Goal: Check status: Check status

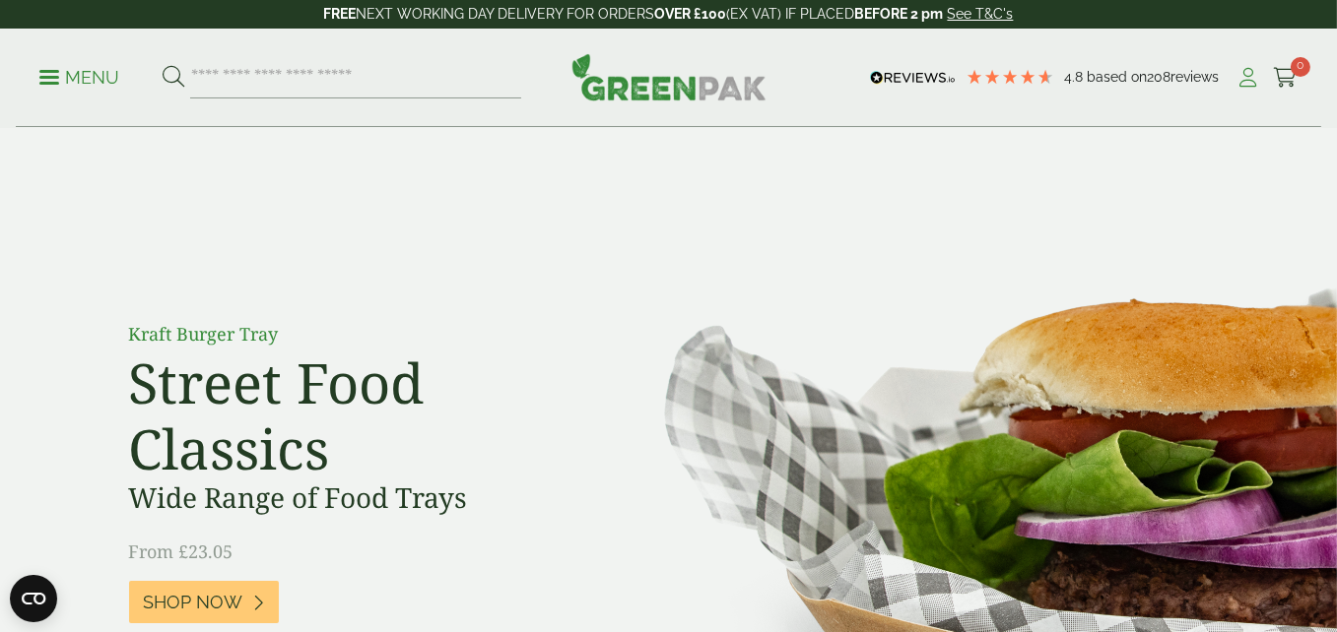
click at [1237, 74] on icon at bounding box center [1248, 78] width 25 height 20
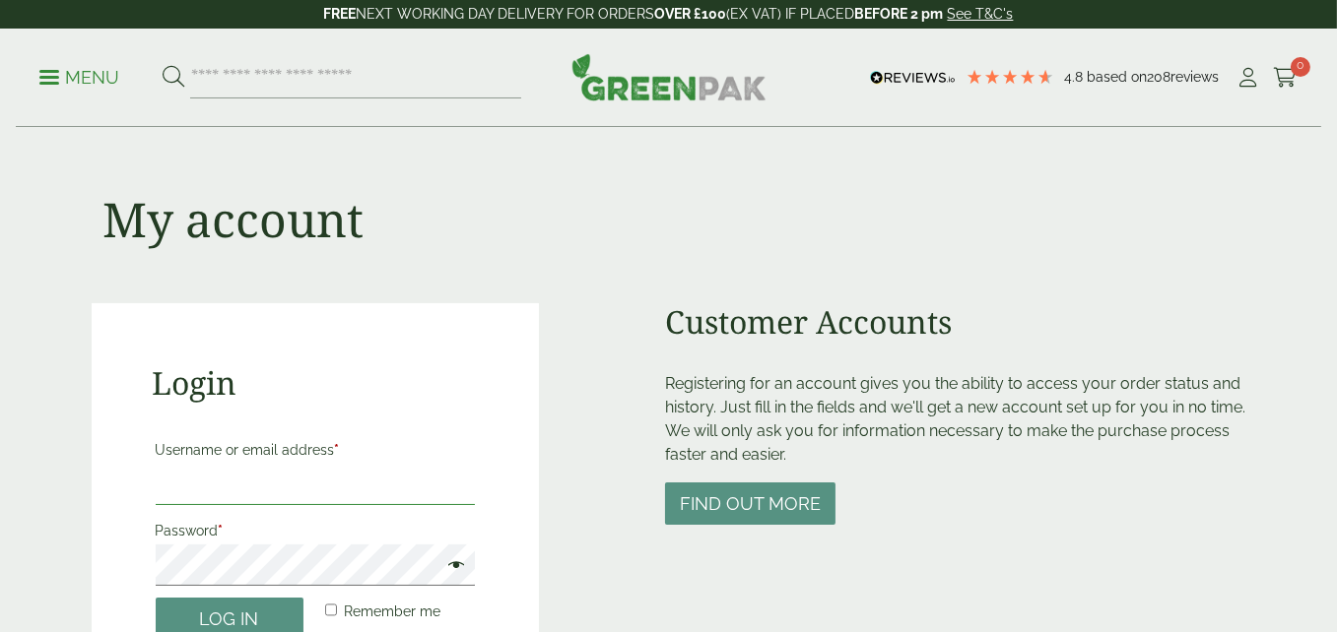
click at [316, 495] on input "Username or email address *" at bounding box center [316, 484] width 320 height 41
type input "**********"
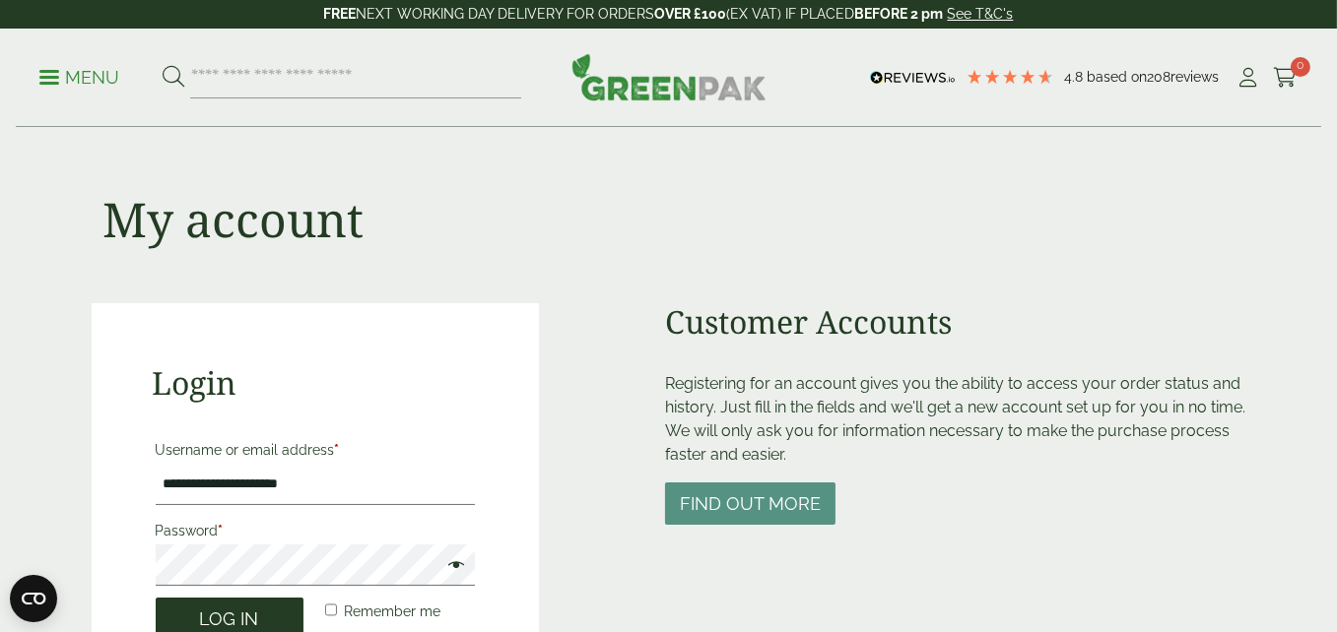
click at [270, 602] on button "Log in" at bounding box center [230, 619] width 148 height 42
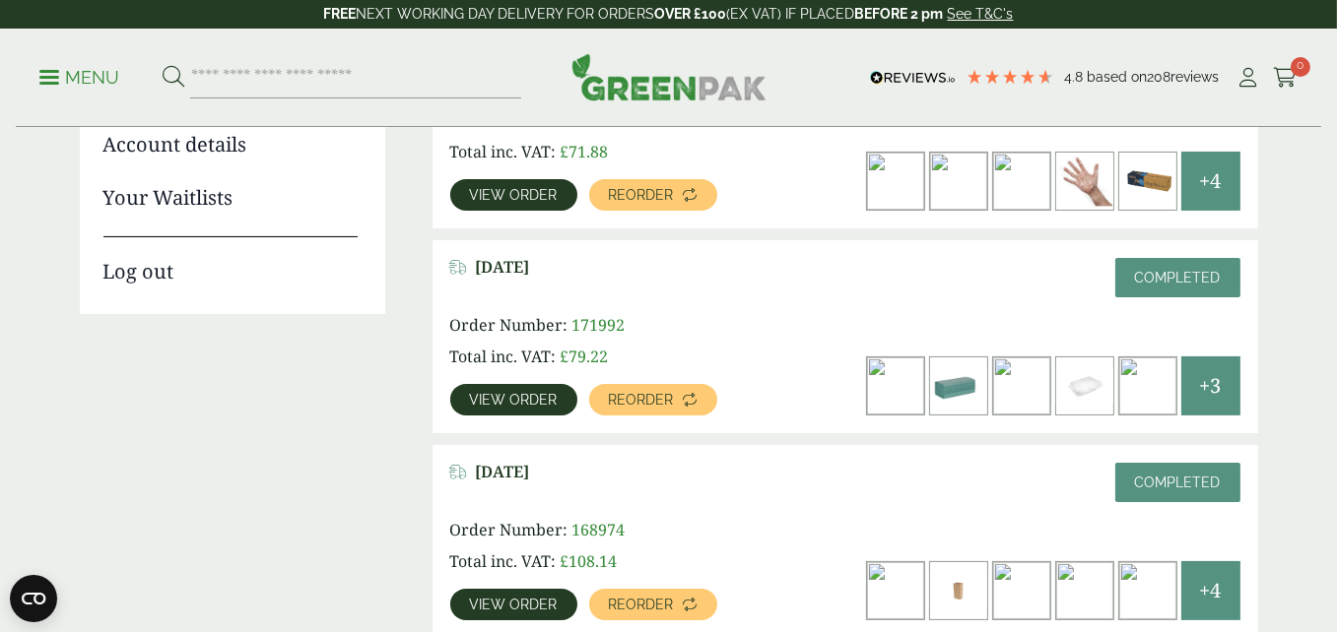
scroll to position [394, 0]
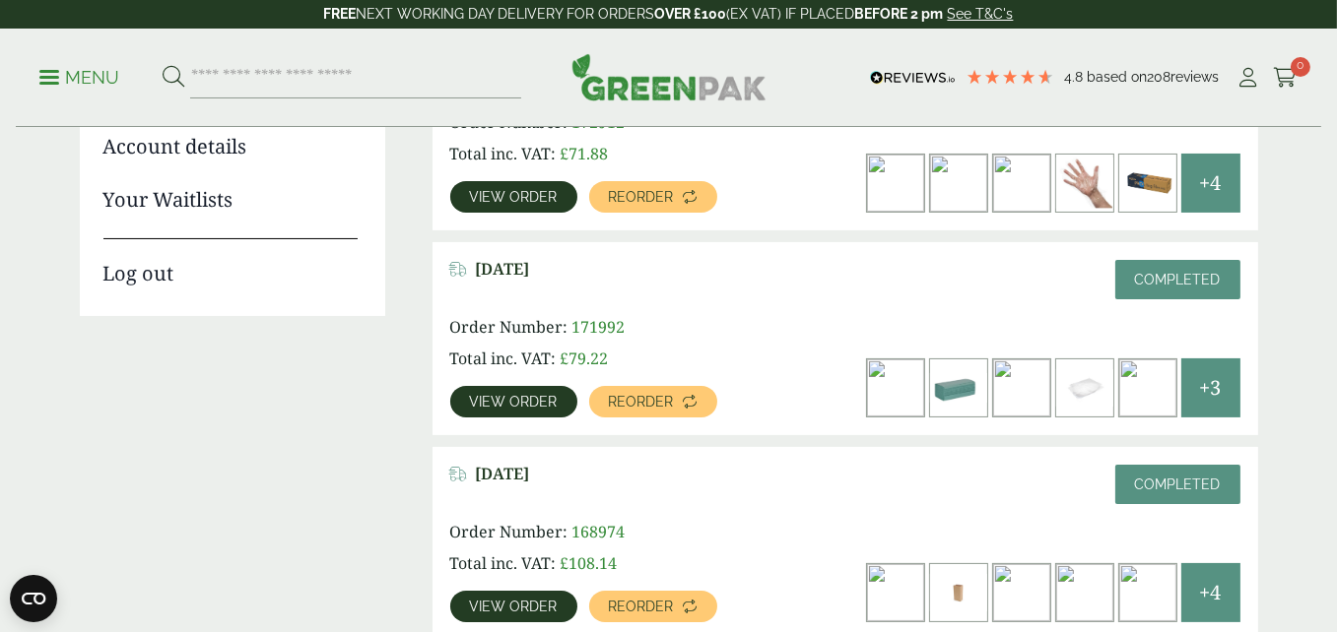
click at [1046, 191] on img at bounding box center [1021, 183] width 57 height 57
click at [540, 198] on span "View order" at bounding box center [514, 197] width 88 height 14
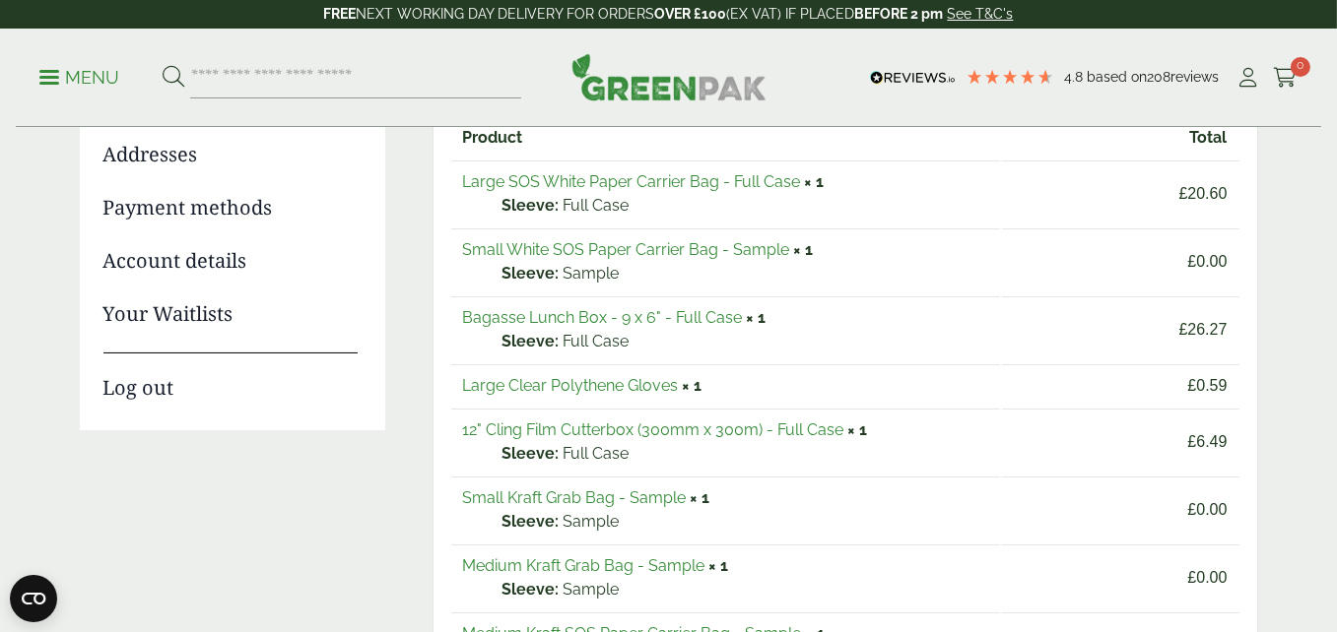
click at [606, 310] on link "Bagasse Lunch Box - 9 x 6" - Full Case" at bounding box center [603, 317] width 280 height 19
